Goal: Check status: Check status

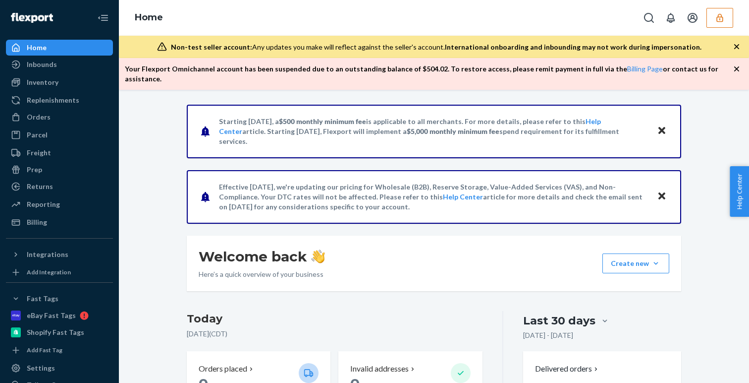
click at [721, 22] on icon "button" at bounding box center [720, 17] width 6 height 8
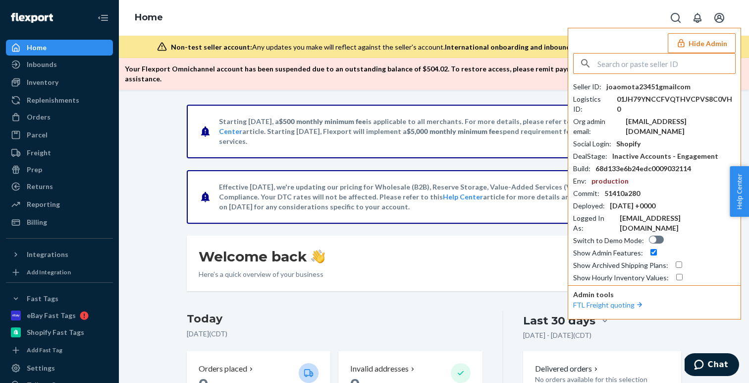
click at [623, 66] on input "text" at bounding box center [667, 64] width 138 height 20
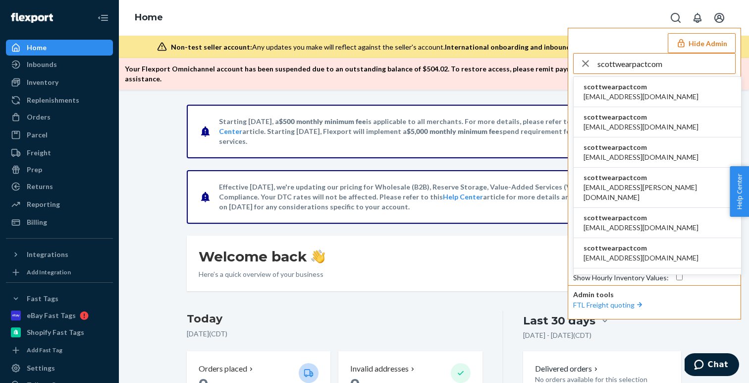
type input "scottwearpactcom"
click at [620, 89] on span "scottwearpactcom" at bounding box center [641, 87] width 115 height 10
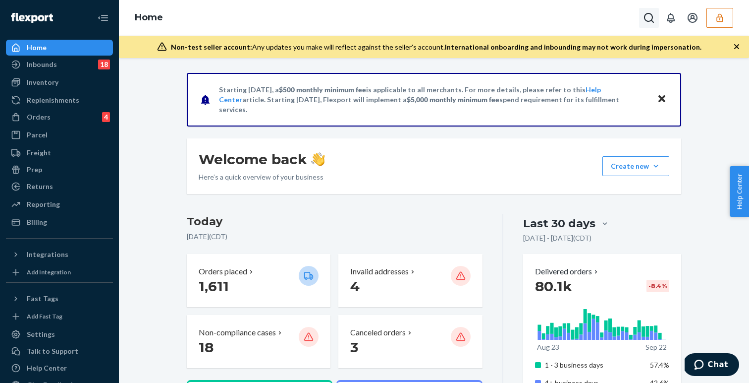
click at [652, 22] on icon "Open Search Box" at bounding box center [649, 18] width 12 height 12
click at [546, 18] on input "Search Input" at bounding box center [576, 18] width 122 height 10
type input "CDZT6HEGNA2"
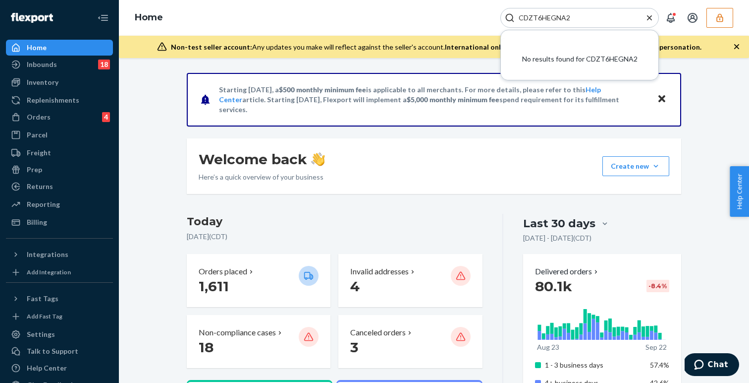
click at [577, 20] on input "CDZT6HEGNA2" at bounding box center [576, 18] width 122 height 10
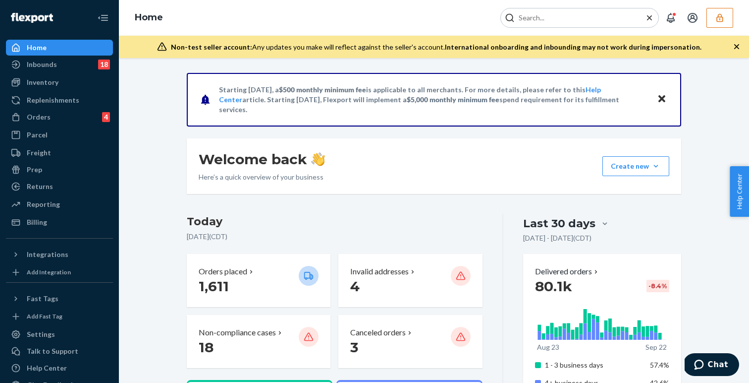
click at [540, 18] on input "Search Input" at bounding box center [576, 18] width 122 height 10
paste input "9892530"
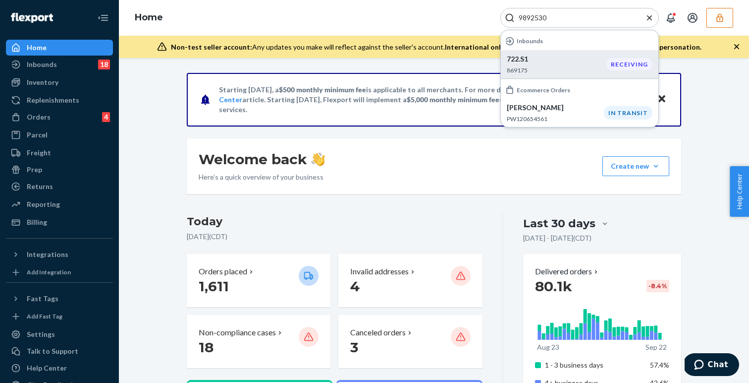
type input "9892530"
click at [561, 58] on p "722.S1" at bounding box center [557, 59] width 100 height 10
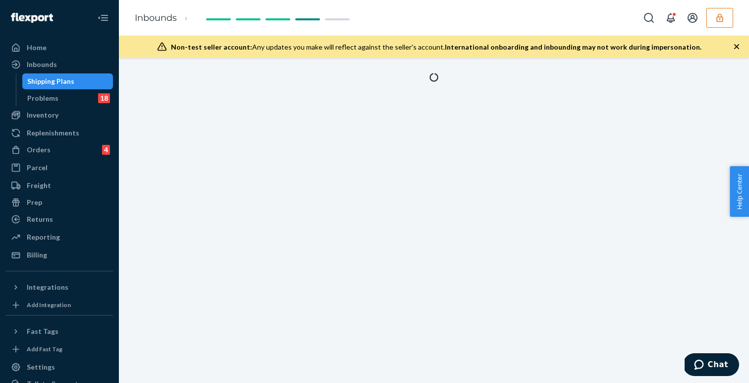
click at [68, 100] on div "Problems 18" at bounding box center [67, 98] width 89 height 14
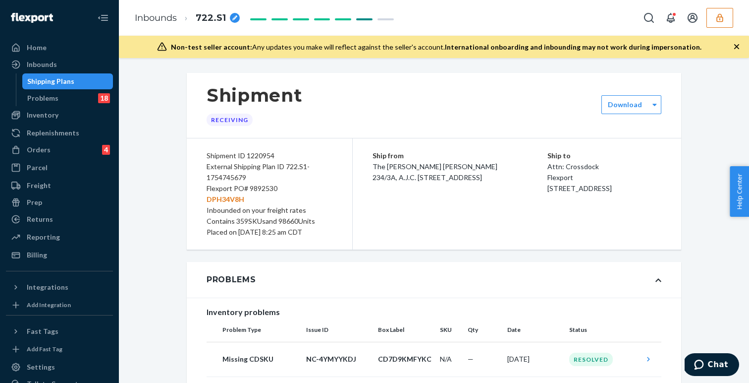
scroll to position [322, 0]
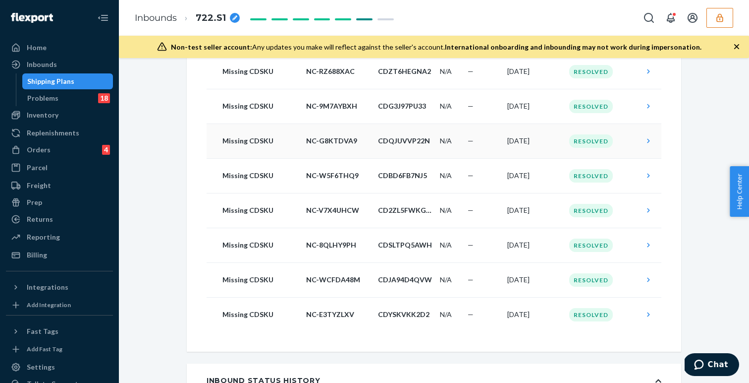
click at [645, 141] on icon at bounding box center [649, 141] width 10 height 10
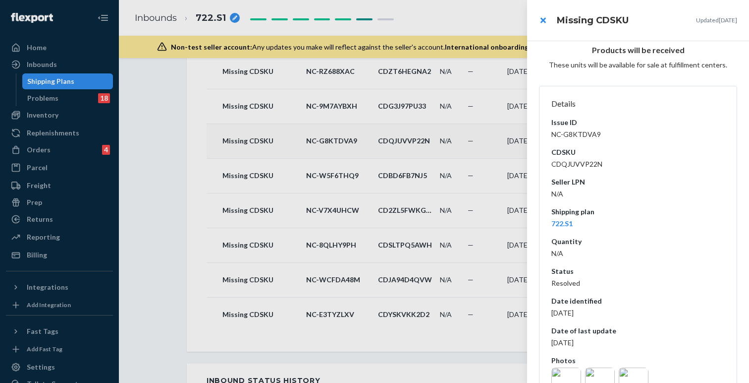
scroll to position [86, 0]
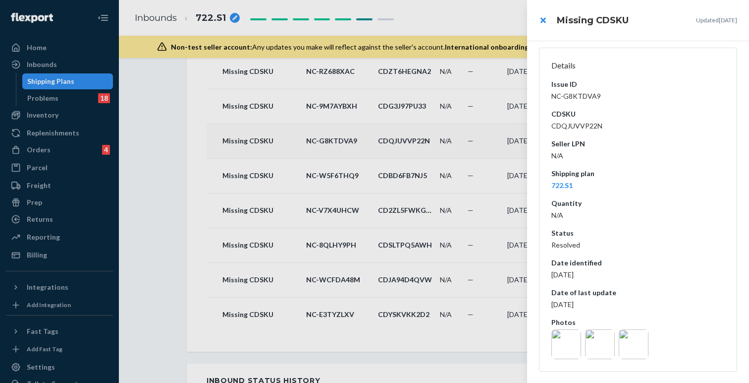
click at [571, 342] on img at bounding box center [567, 344] width 30 height 30
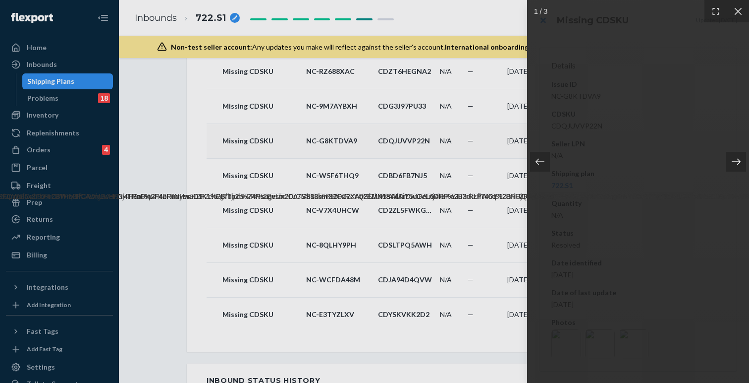
click at [733, 162] on icon at bounding box center [736, 162] width 9 height 6
click at [737, 12] on icon at bounding box center [738, 10] width 7 height 7
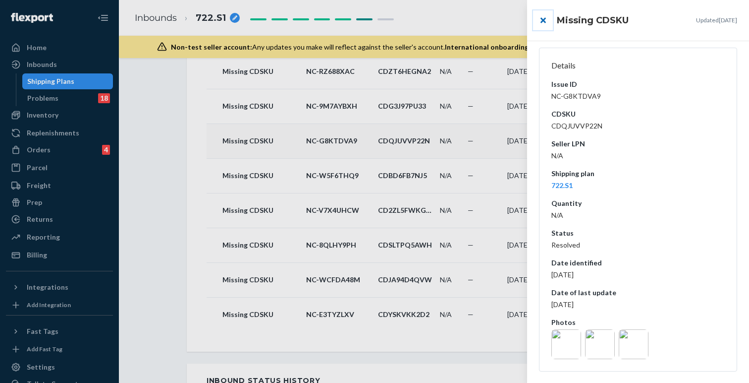
click at [545, 23] on button "close" at bounding box center [543, 20] width 20 height 20
